Goal: Find specific page/section: Find specific page/section

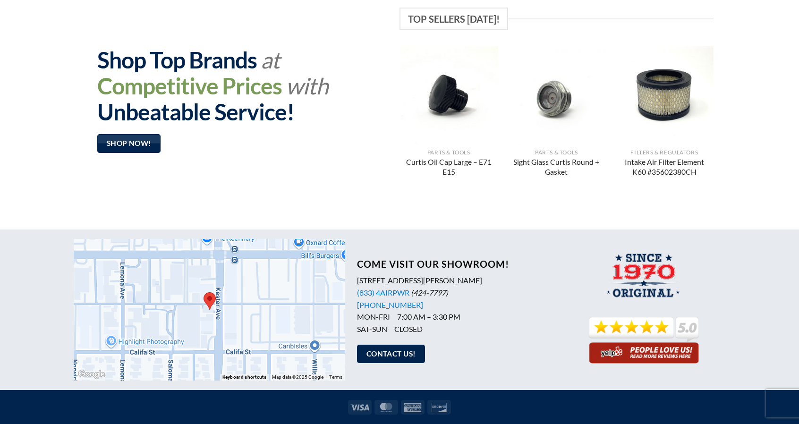
scroll to position [756, 0]
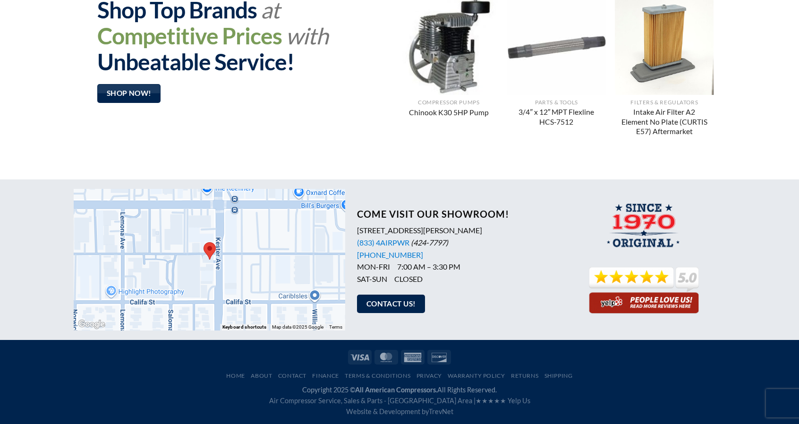
drag, startPoint x: 497, startPoint y: 229, endPoint x: 355, endPoint y: 233, distance: 142.2
click at [355, 233] on div "Come Visit Our Showroom! [STREET_ADDRESS][PERSON_NAME] (833) 4AIRPWR (424-7797)…" at bounding box center [453, 260] width 217 height 122
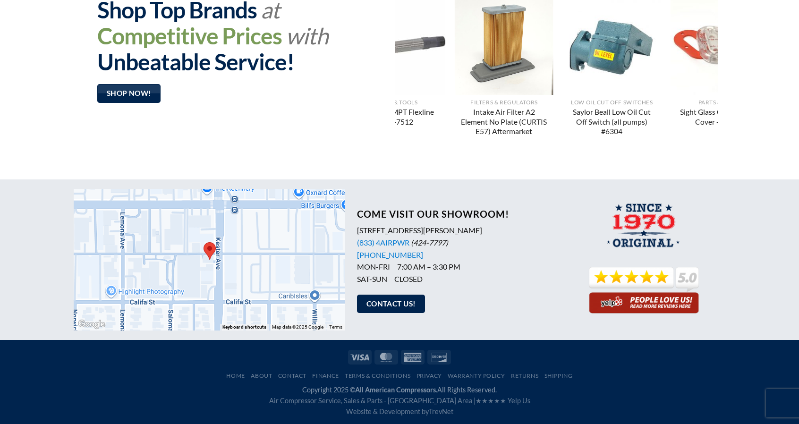
copy p "[STREET_ADDRESS][PERSON_NAME]"
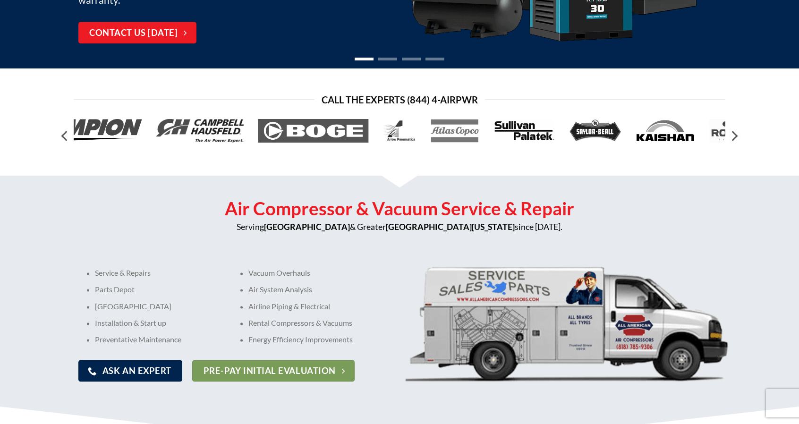
scroll to position [0, 0]
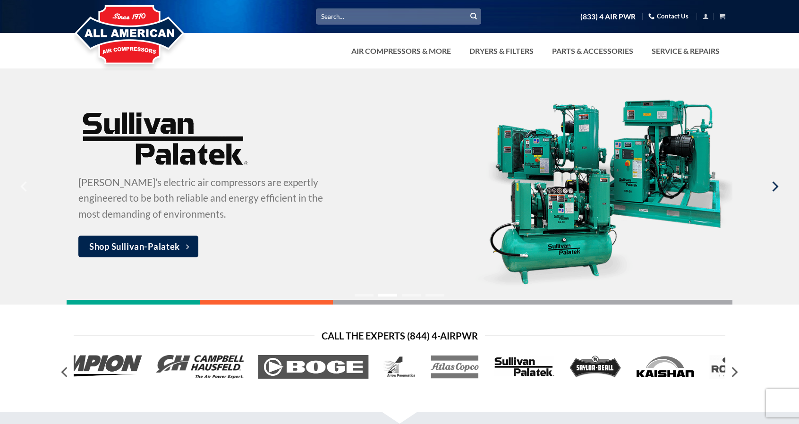
click at [774, 185] on icon "Next" at bounding box center [774, 186] width 17 height 17
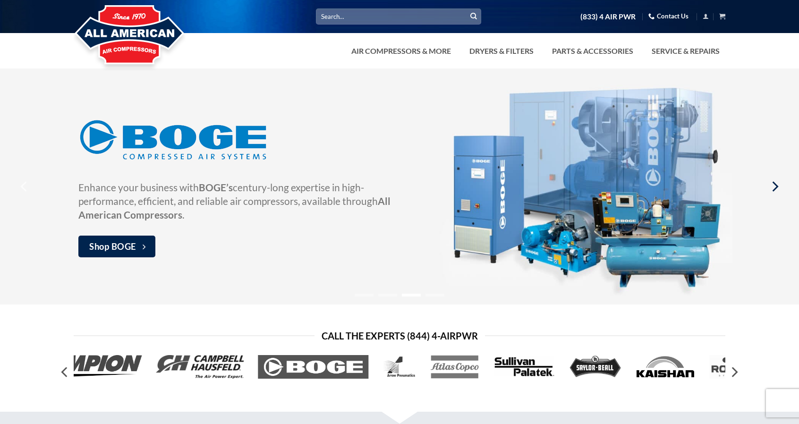
click at [775, 185] on icon "Next" at bounding box center [774, 186] width 17 height 17
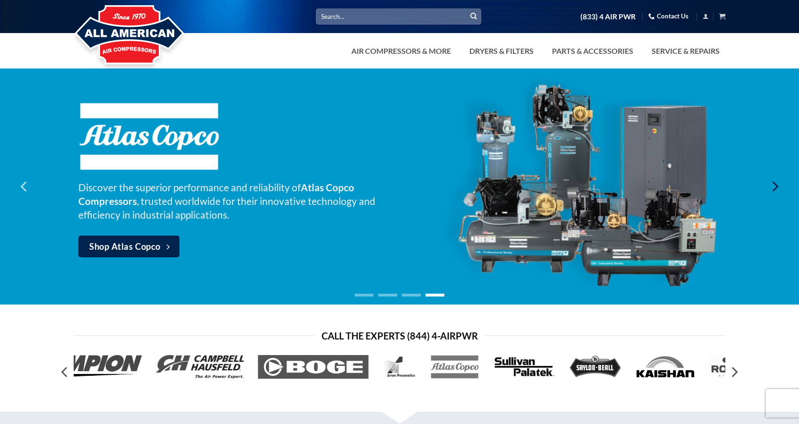
click at [775, 187] on icon "Next" at bounding box center [774, 186] width 17 height 17
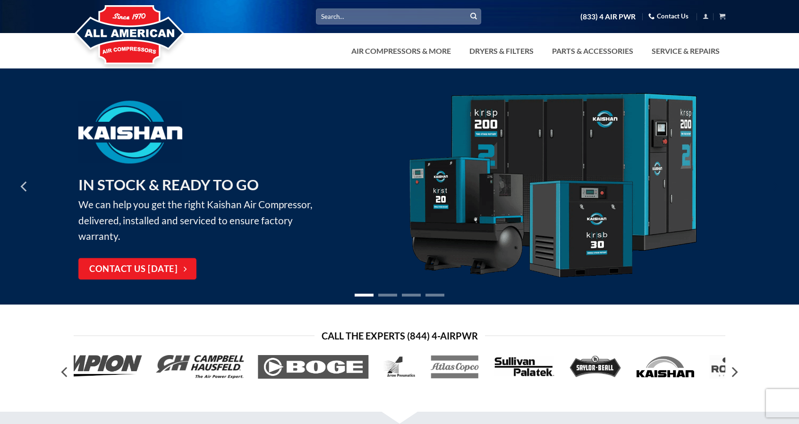
click at [773, 183] on icon "Next" at bounding box center [774, 186] width 17 height 17
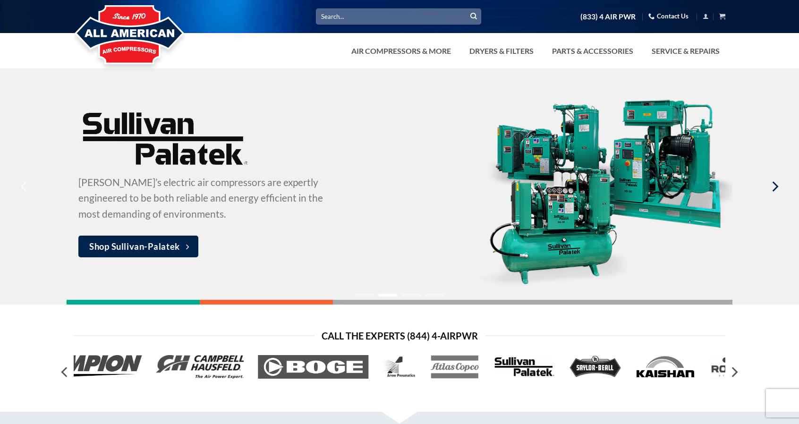
click at [772, 187] on icon "Next" at bounding box center [774, 186] width 17 height 17
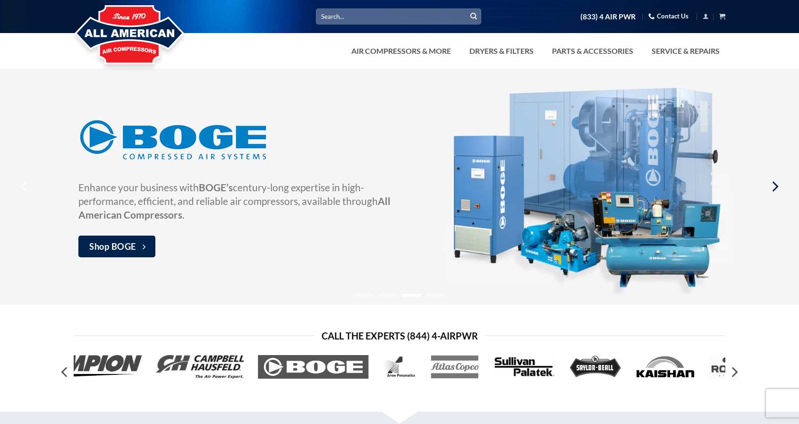
click at [775, 187] on icon "Next" at bounding box center [774, 186] width 17 height 17
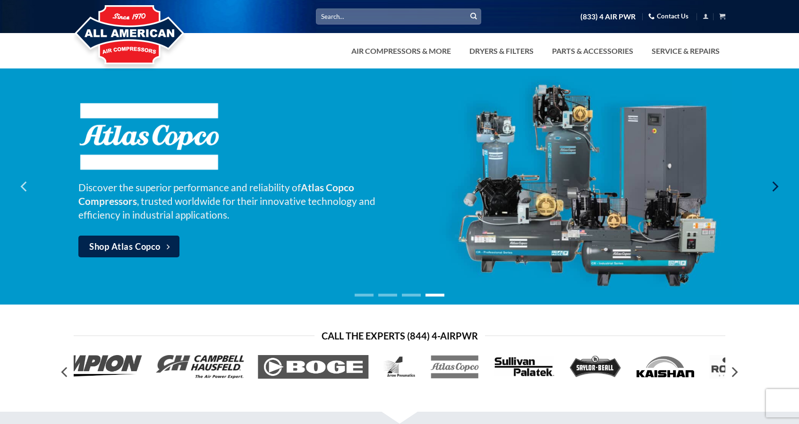
click at [775, 187] on icon "Next" at bounding box center [774, 186] width 17 height 17
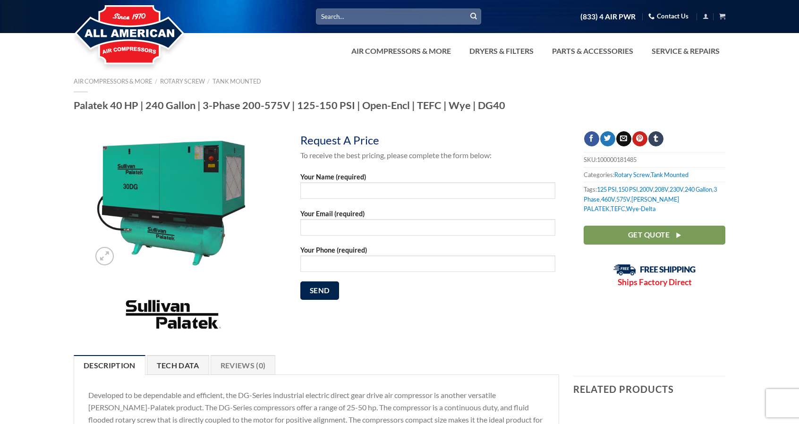
click at [181, 369] on link "Tech Data" at bounding box center [178, 365] width 62 height 20
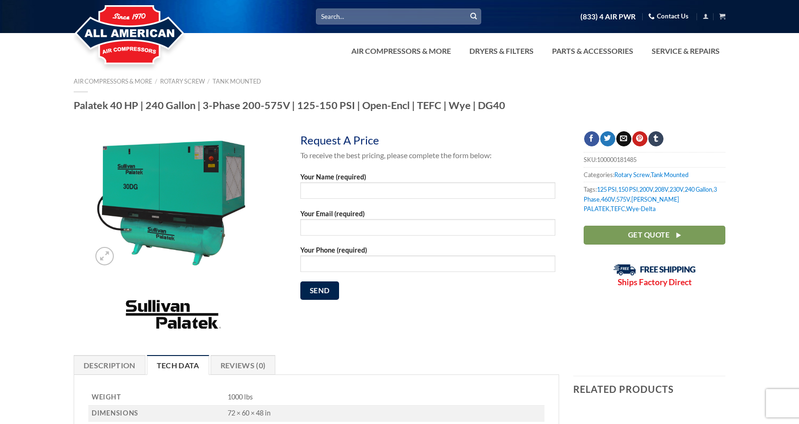
click at [121, 27] on img at bounding box center [130, 36] width 112 height 76
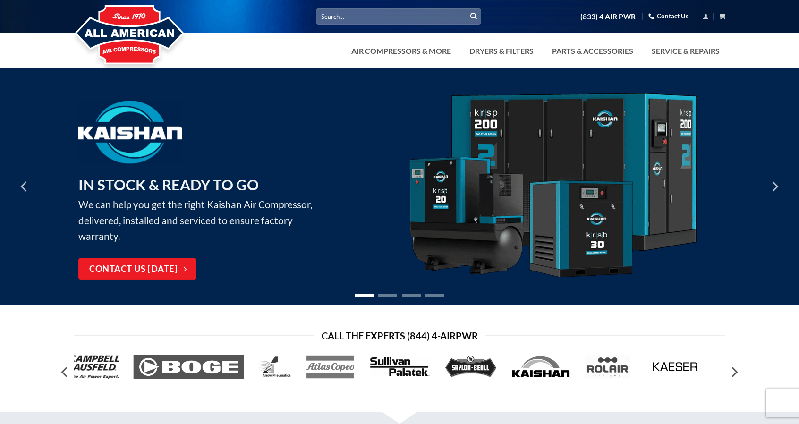
click at [479, 206] on img at bounding box center [552, 187] width 293 height 188
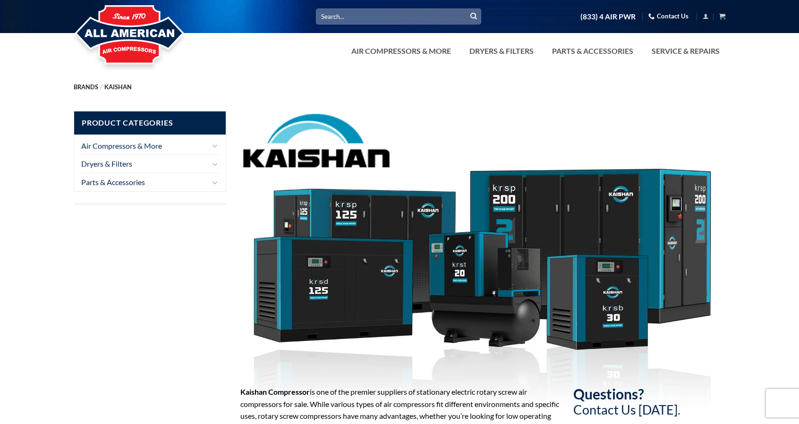
click at [188, 331] on div "Product Categories Air Compressors & More Vacuum Rotary Screw Piston Reciprocat…" at bounding box center [150, 397] width 167 height 572
click at [179, 324] on div "Product Categories Air Compressors & More Vacuum Rotary Screw Piston Reciprocat…" at bounding box center [150, 397] width 167 height 572
